Goal: Task Accomplishment & Management: Manage account settings

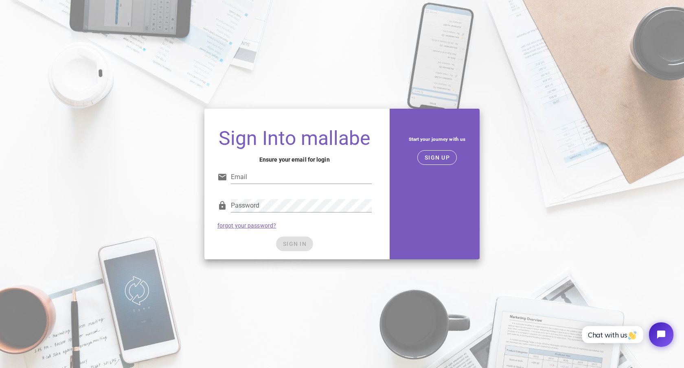
type input "technology@hkacademy.edu.hk"
click at [312, 244] on div "SIGN IN" at bounding box center [294, 244] width 154 height 15
click at [297, 244] on span "SIGN IN" at bounding box center [295, 244] width 24 height 7
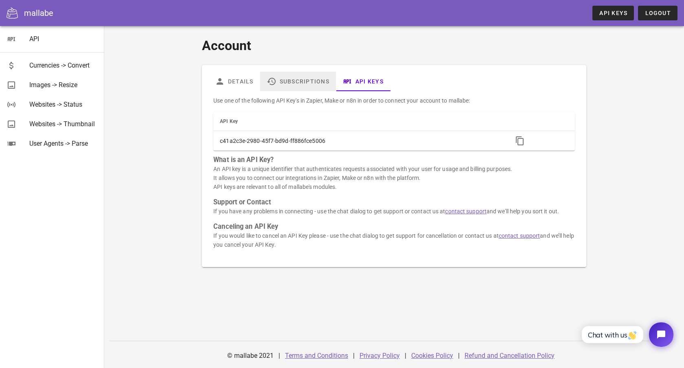
click at [308, 84] on link "Subscriptions" at bounding box center [298, 82] width 76 height 20
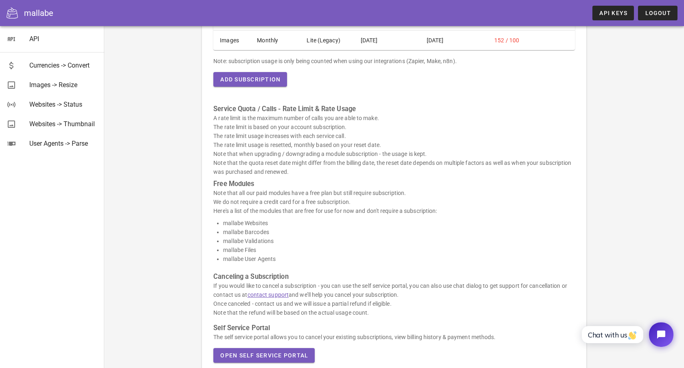
scroll to position [152, 0]
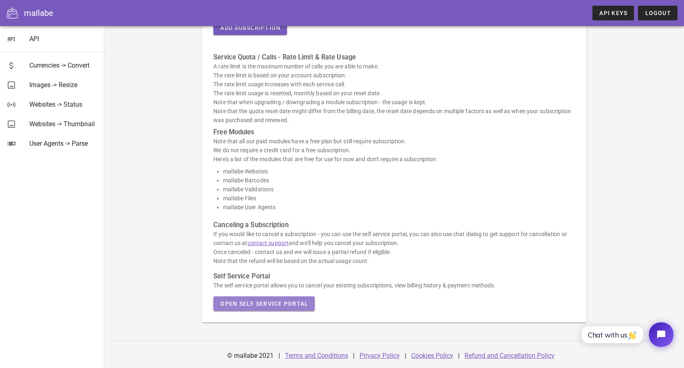
click at [290, 310] on button "Open Self Service Portal" at bounding box center [263, 304] width 101 height 15
